Goal: Task Accomplishment & Management: Complete application form

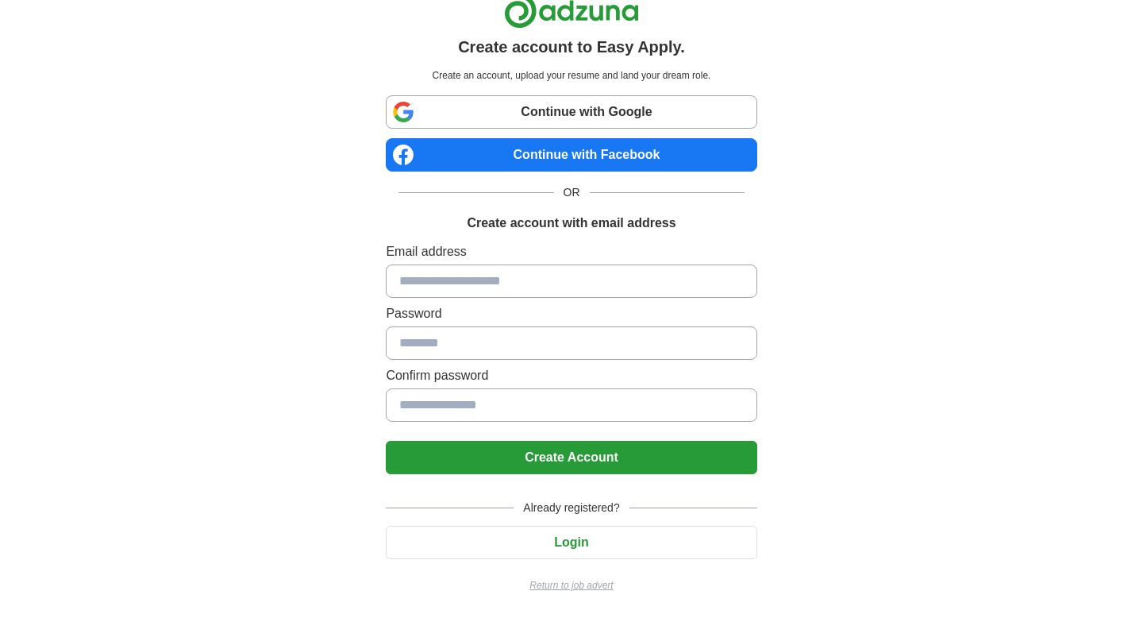
click at [516, 284] on input at bounding box center [571, 280] width 371 height 33
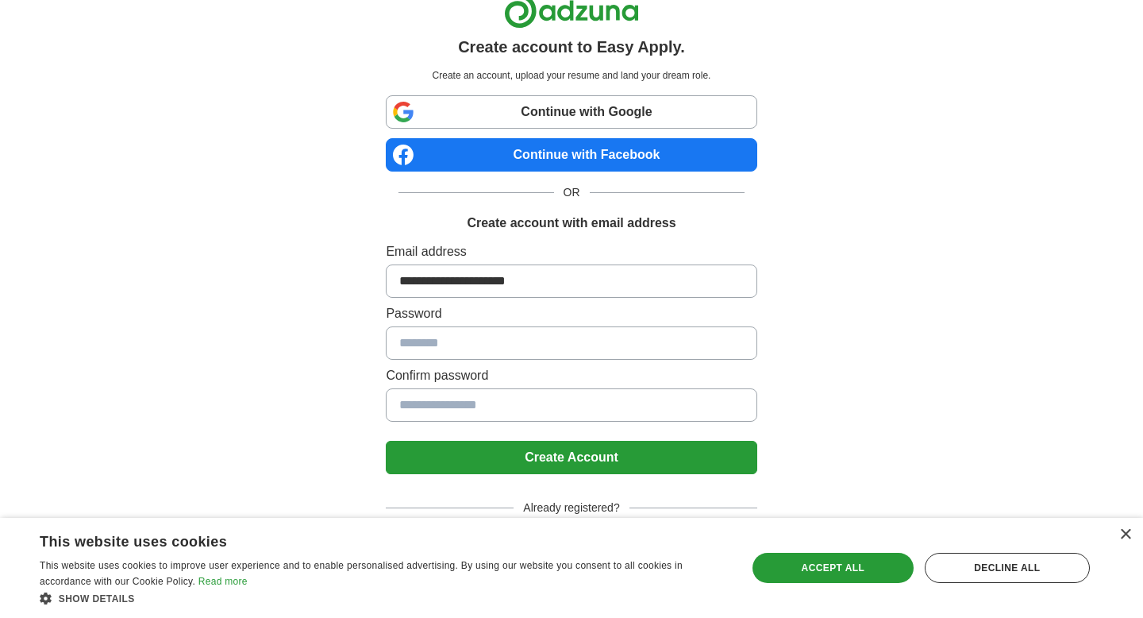
type input "**********"
type input "*********"
click at [582, 456] on button "Create Account" at bounding box center [571, 457] width 371 height 33
